Goal: Check status: Check status

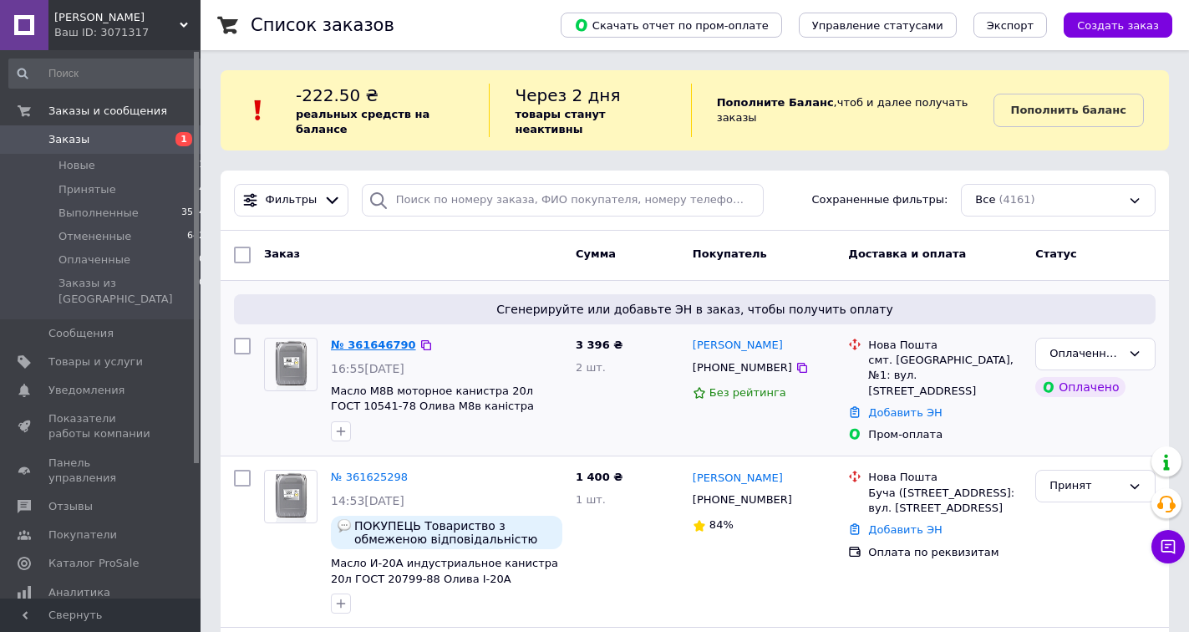
click at [378, 338] on link "№ 361646790" at bounding box center [373, 344] width 85 height 13
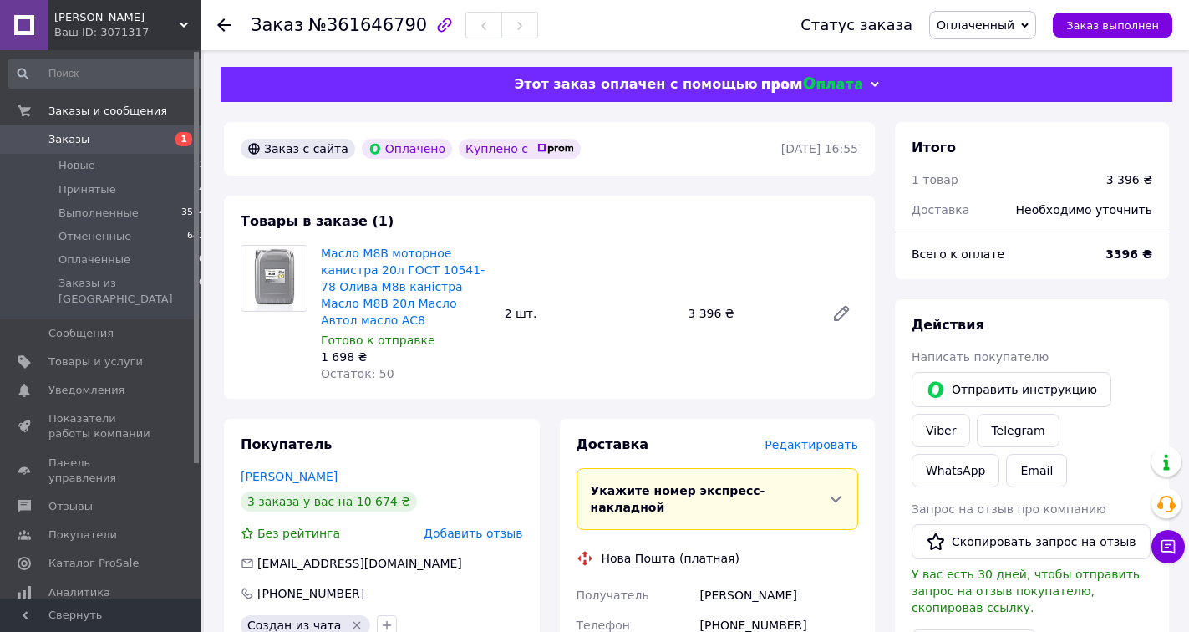
scroll to position [85, 0]
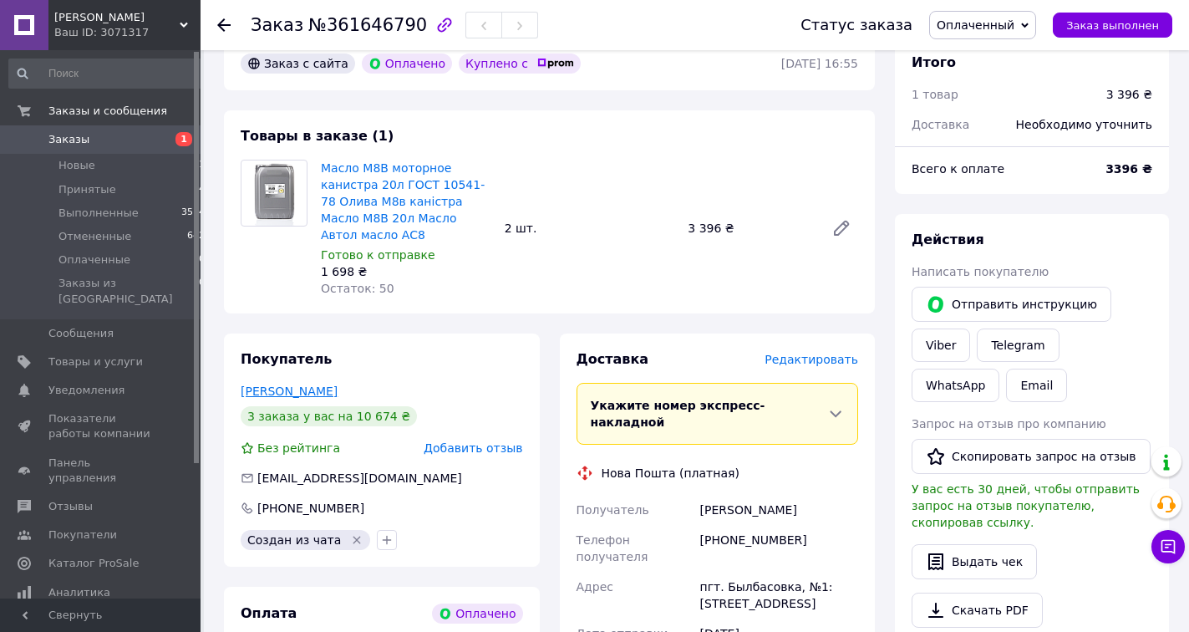
click at [314, 384] on link "[PERSON_NAME]" at bounding box center [289, 390] width 97 height 13
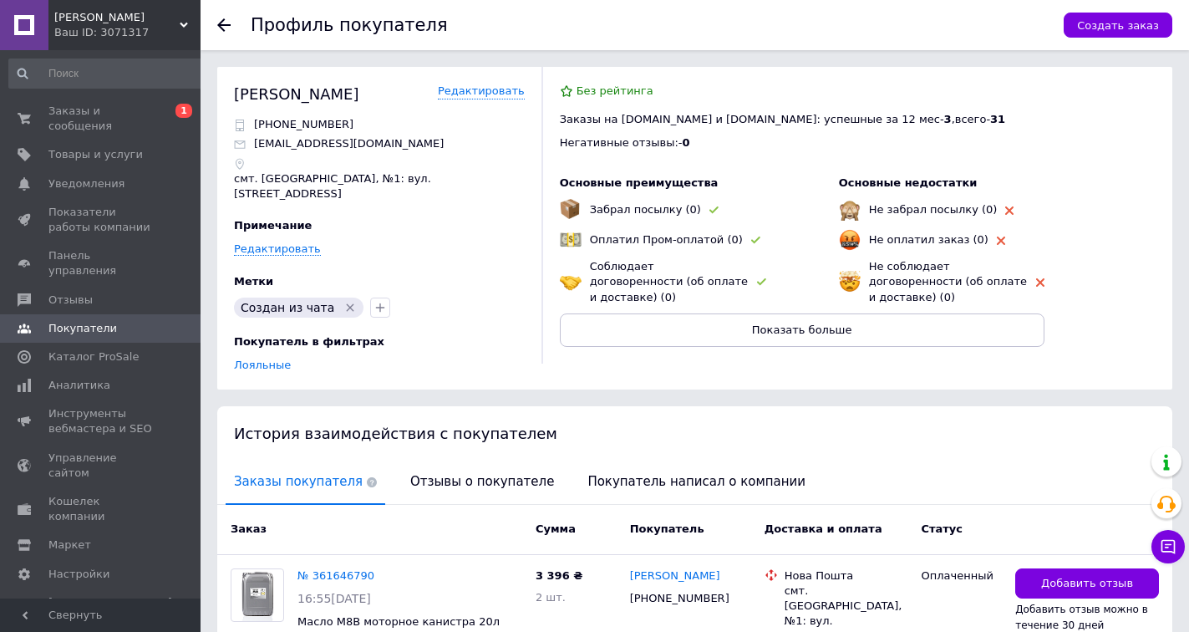
scroll to position [352, 0]
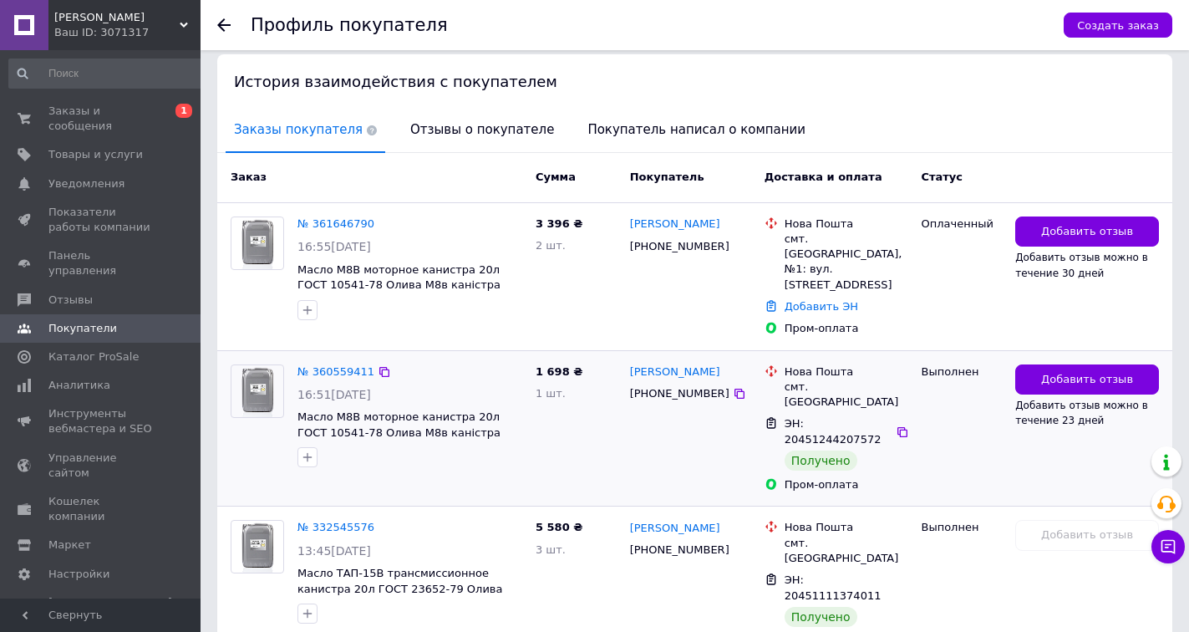
click at [606, 389] on div "1 698 ₴ 1 шт." at bounding box center [576, 429] width 94 height 142
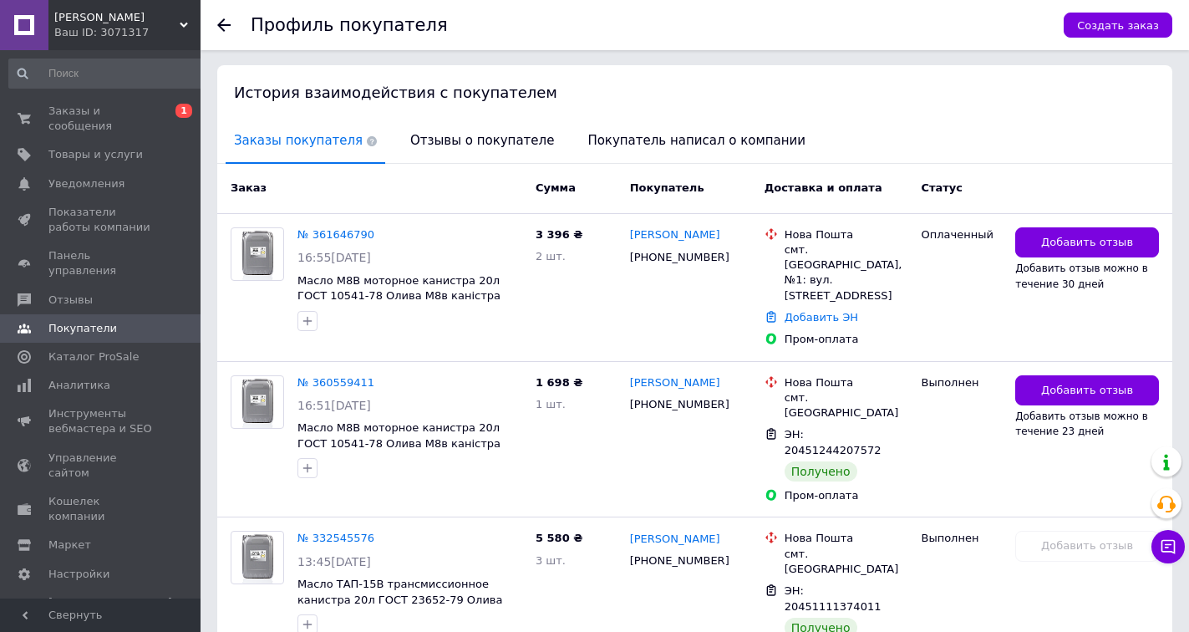
scroll to position [0, 0]
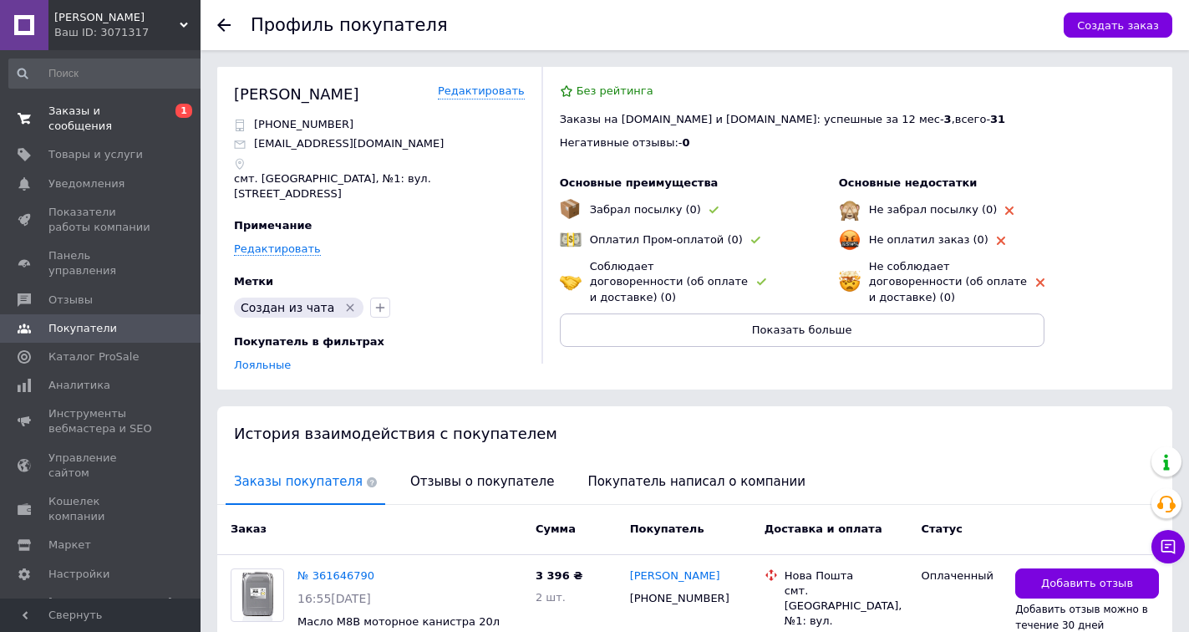
click at [79, 118] on span "Заказы и сообщения" at bounding box center [101, 119] width 106 height 30
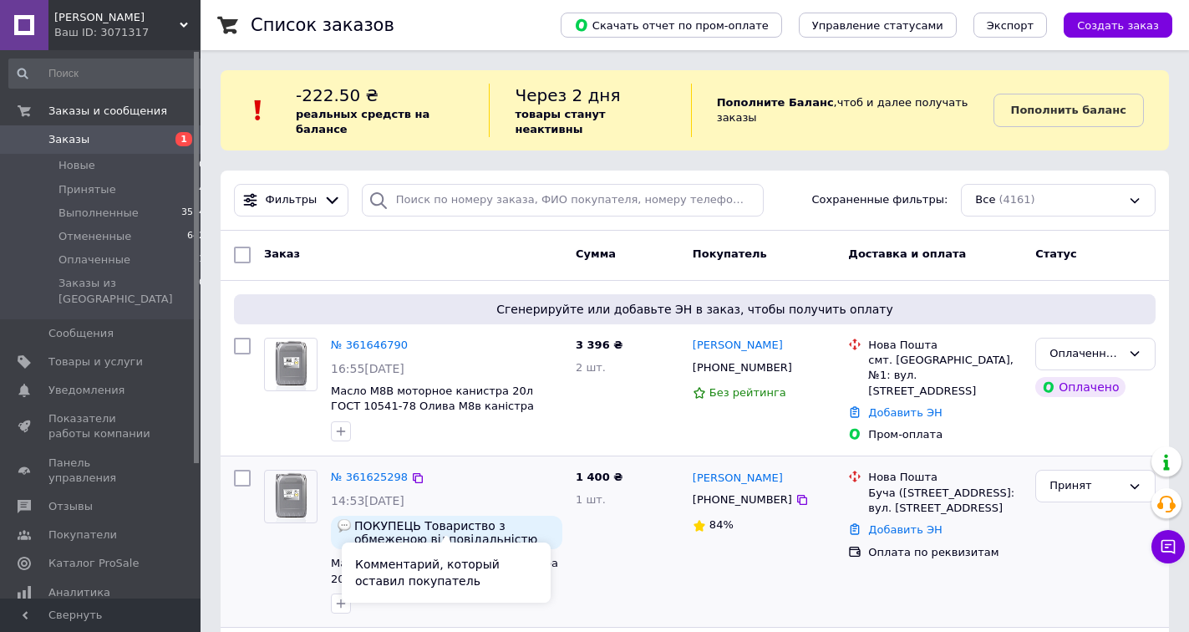
scroll to position [85, 0]
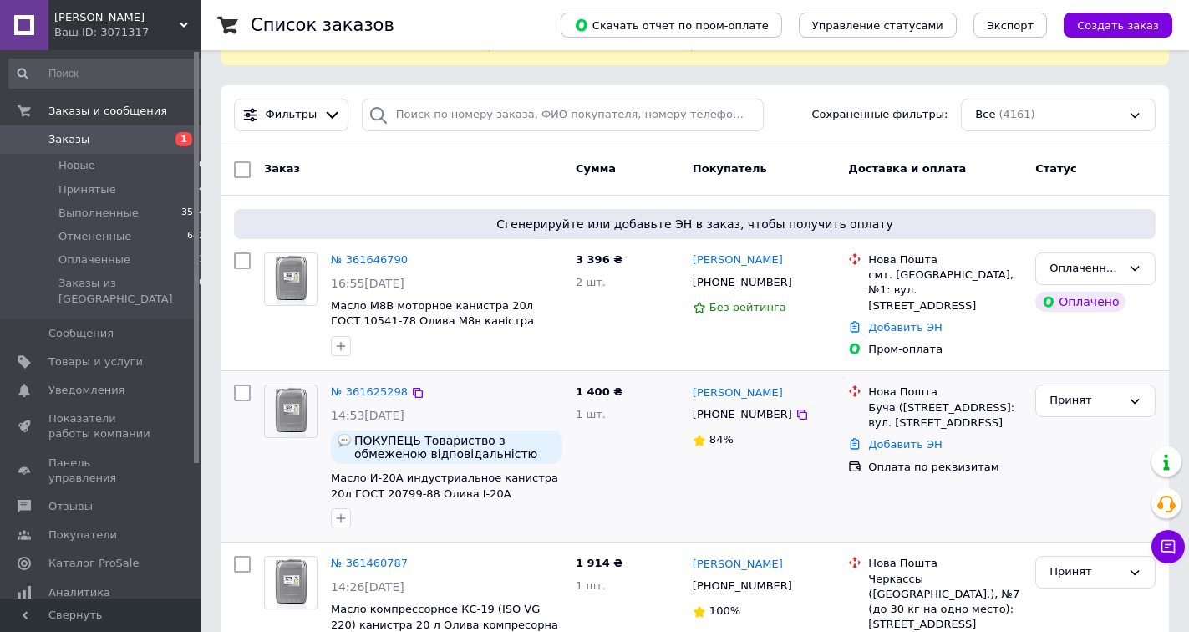
click at [355, 383] on div "№ 361625298" at bounding box center [369, 392] width 80 height 19
click at [355, 385] on link "№ 361625298" at bounding box center [369, 391] width 77 height 13
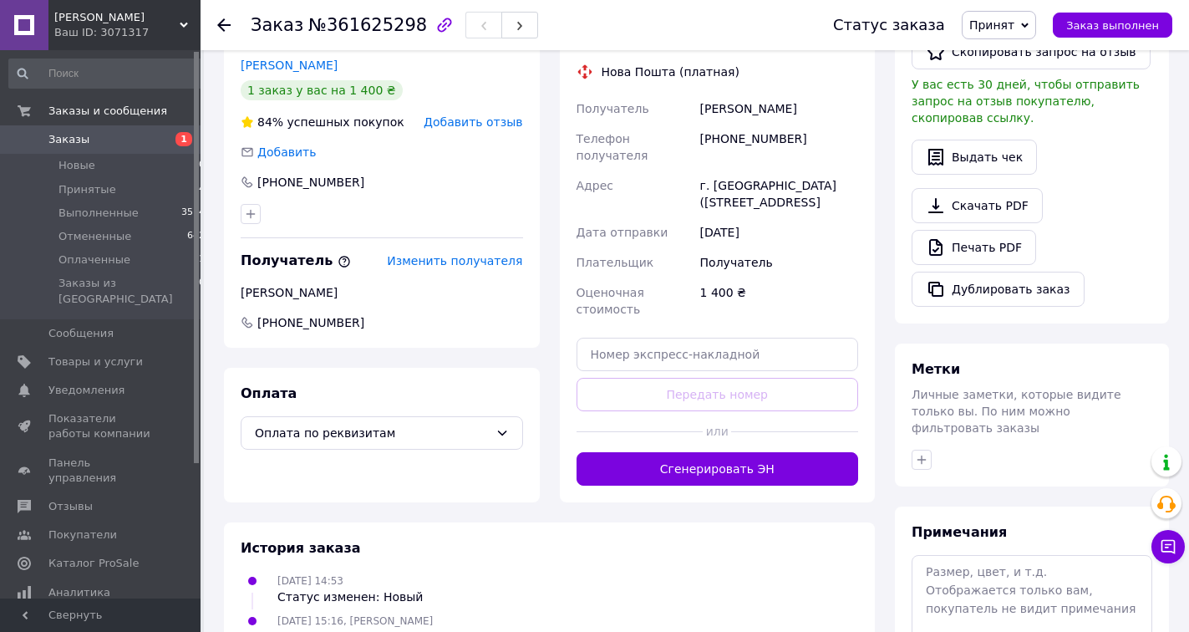
scroll to position [469, 0]
